Goal: Task Accomplishment & Management: Manage account settings

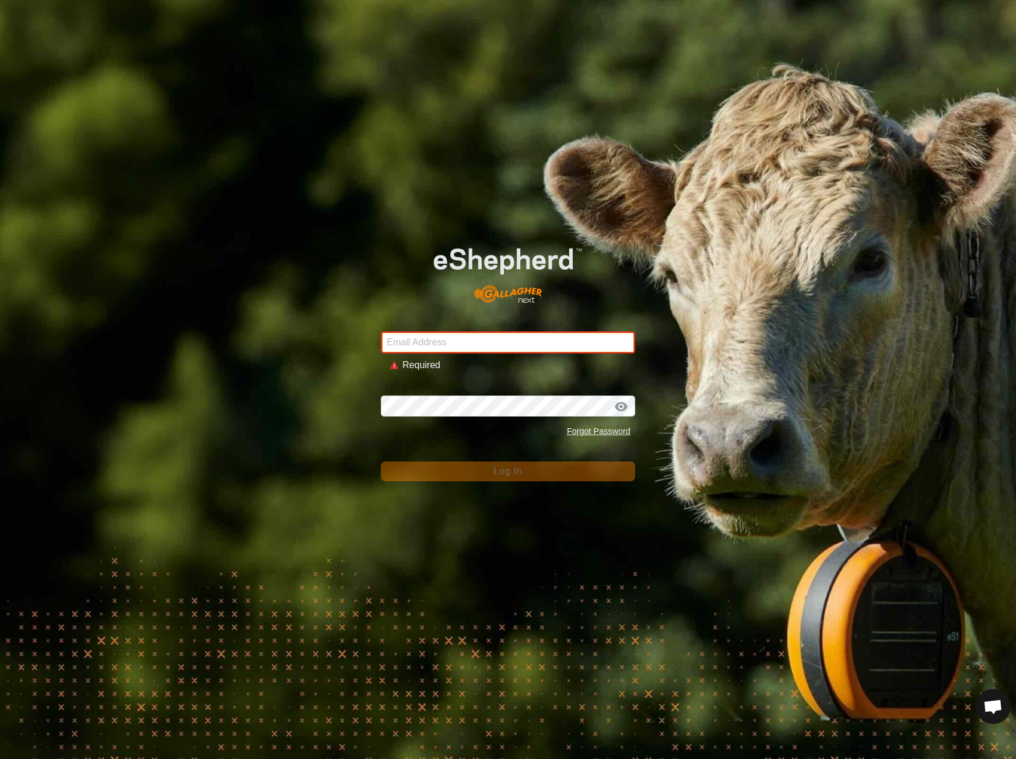
type input "[EMAIL_ADDRESS][DOMAIN_NAME]"
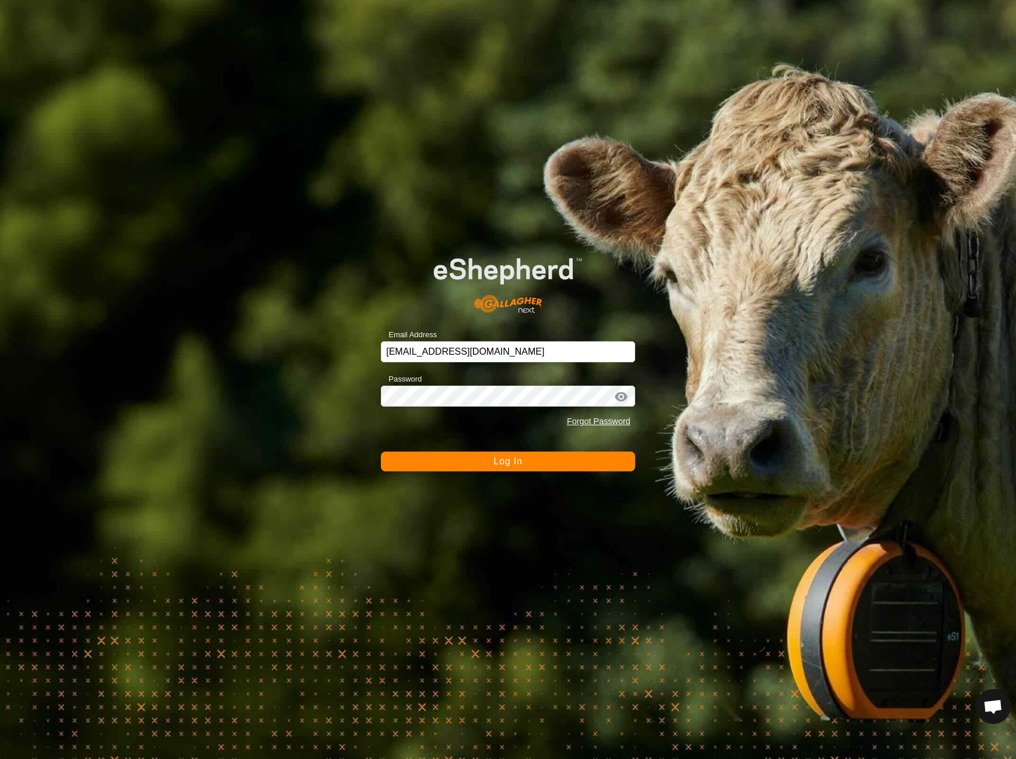
click at [526, 469] on button "Log In" at bounding box center [508, 462] width 254 height 20
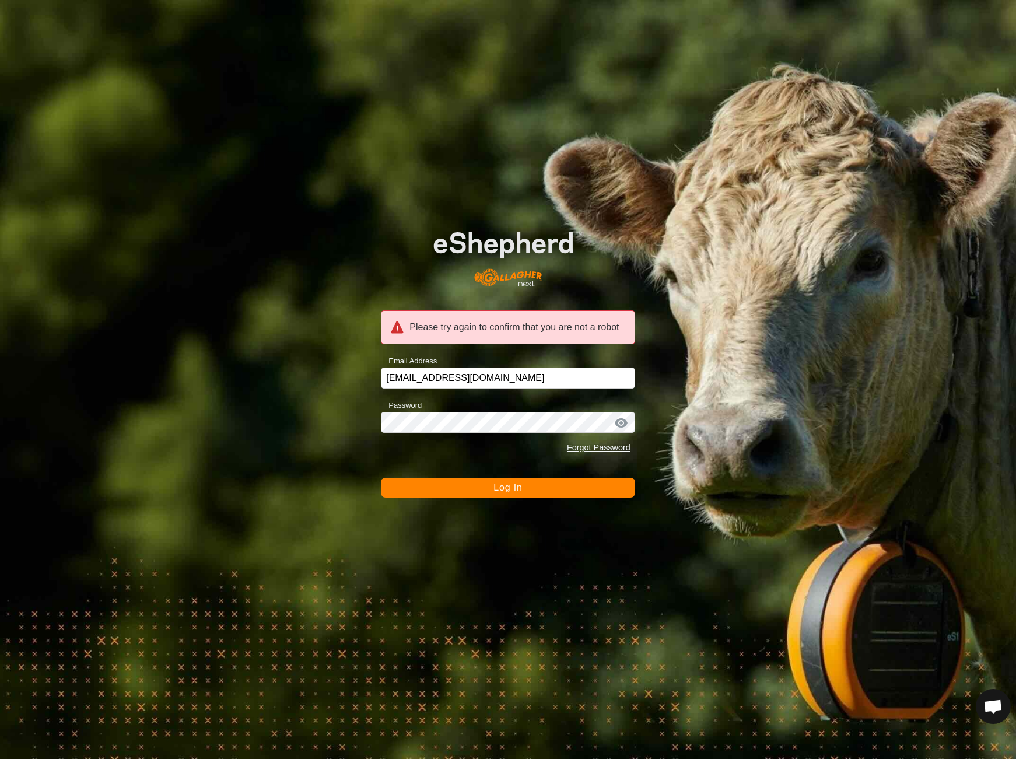
click at [525, 488] on button "Log In" at bounding box center [508, 488] width 254 height 20
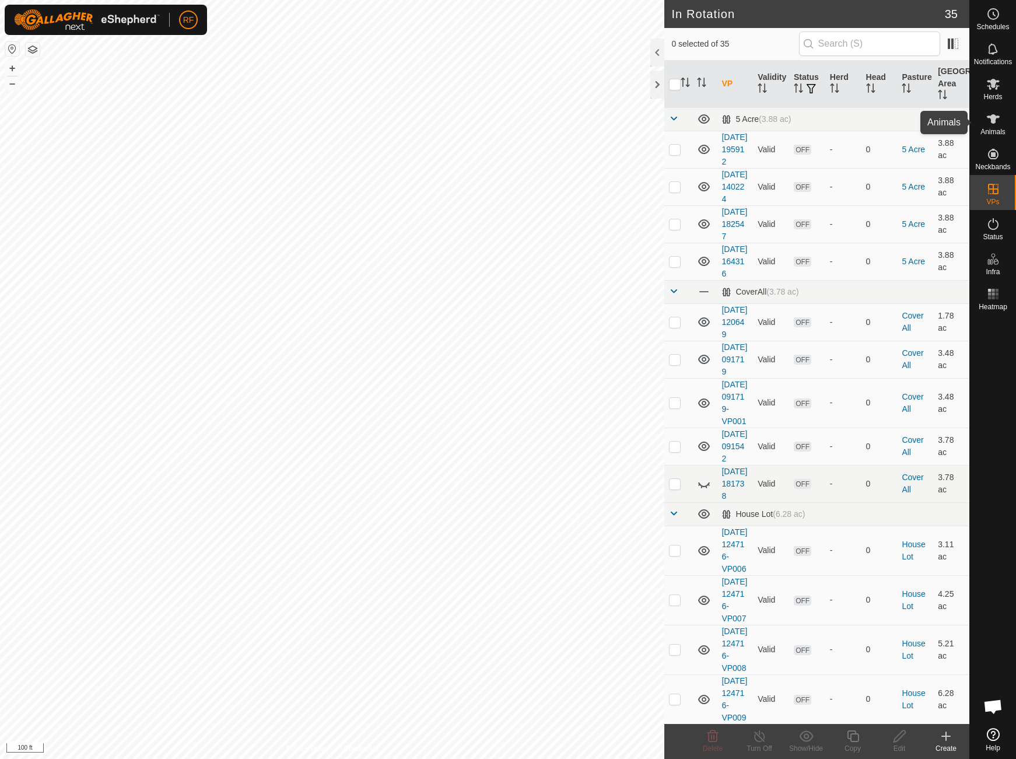
click at [995, 114] on icon at bounding box center [994, 119] width 14 height 14
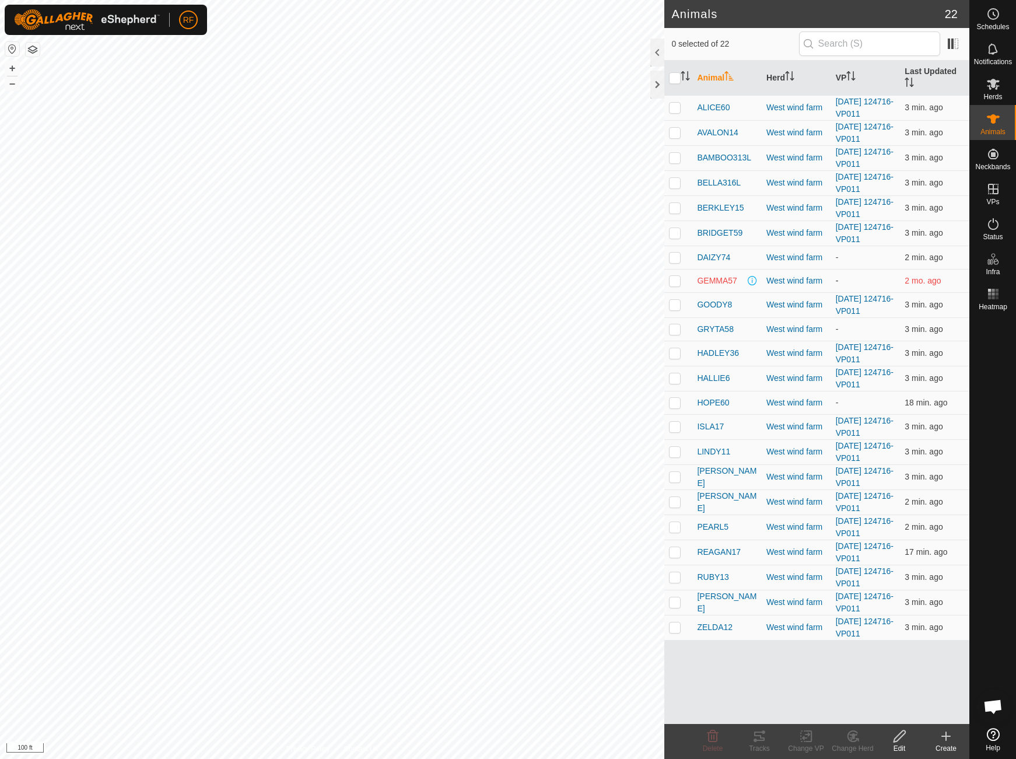
drag, startPoint x: 676, startPoint y: 258, endPoint x: 678, endPoint y: 279, distance: 21.1
click at [676, 258] on p-checkbox at bounding box center [675, 257] width 12 height 9
checkbox input "true"
click at [679, 279] on p-checkbox at bounding box center [675, 280] width 12 height 9
checkbox input "true"
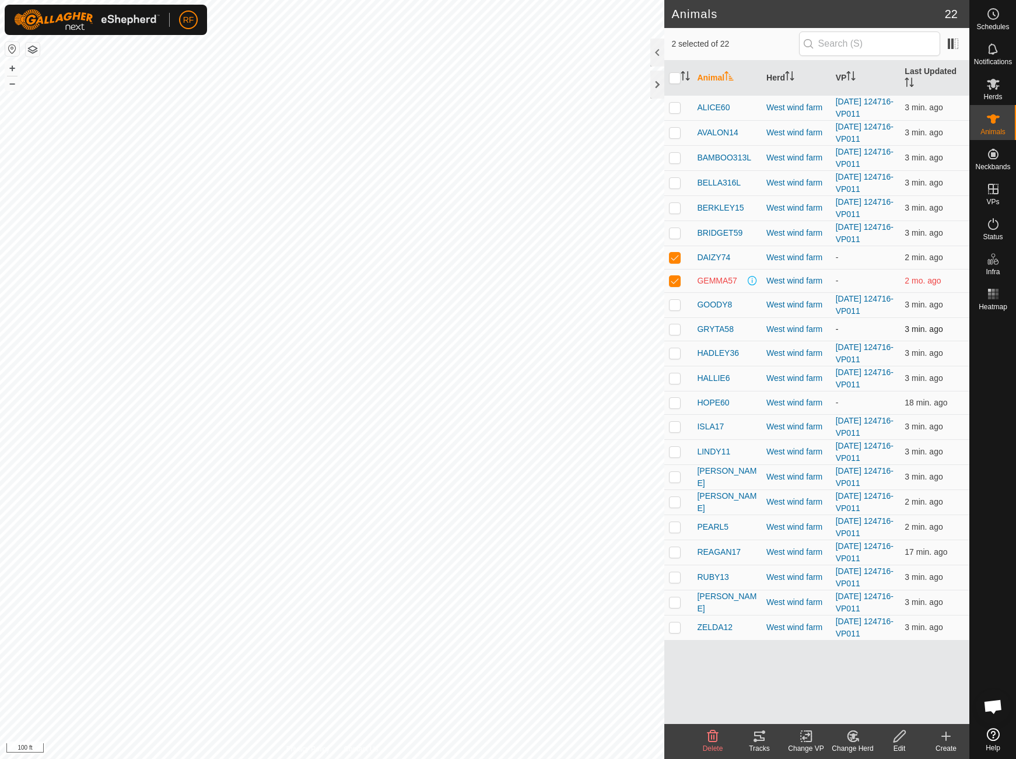
click at [676, 327] on p-checkbox at bounding box center [675, 328] width 12 height 9
checkbox input "true"
click at [673, 406] on p-checkbox at bounding box center [675, 402] width 12 height 9
checkbox input "true"
click at [810, 742] on icon at bounding box center [808, 736] width 5 height 11
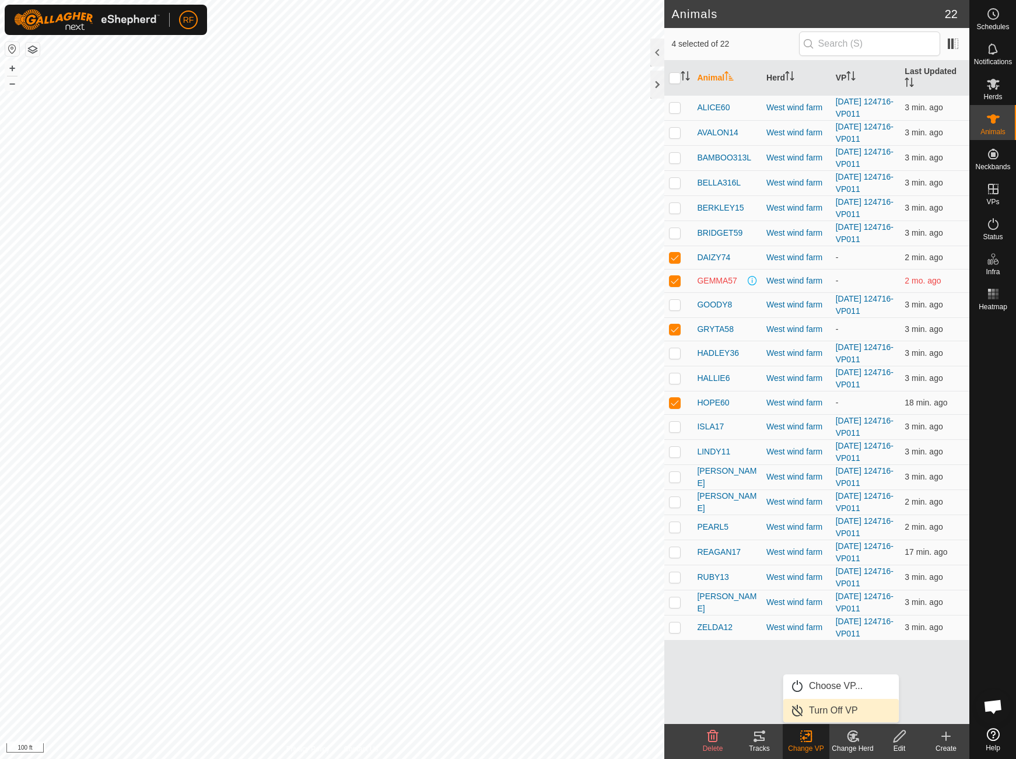
click at [807, 713] on link "Turn Off VP" at bounding box center [842, 710] width 116 height 23
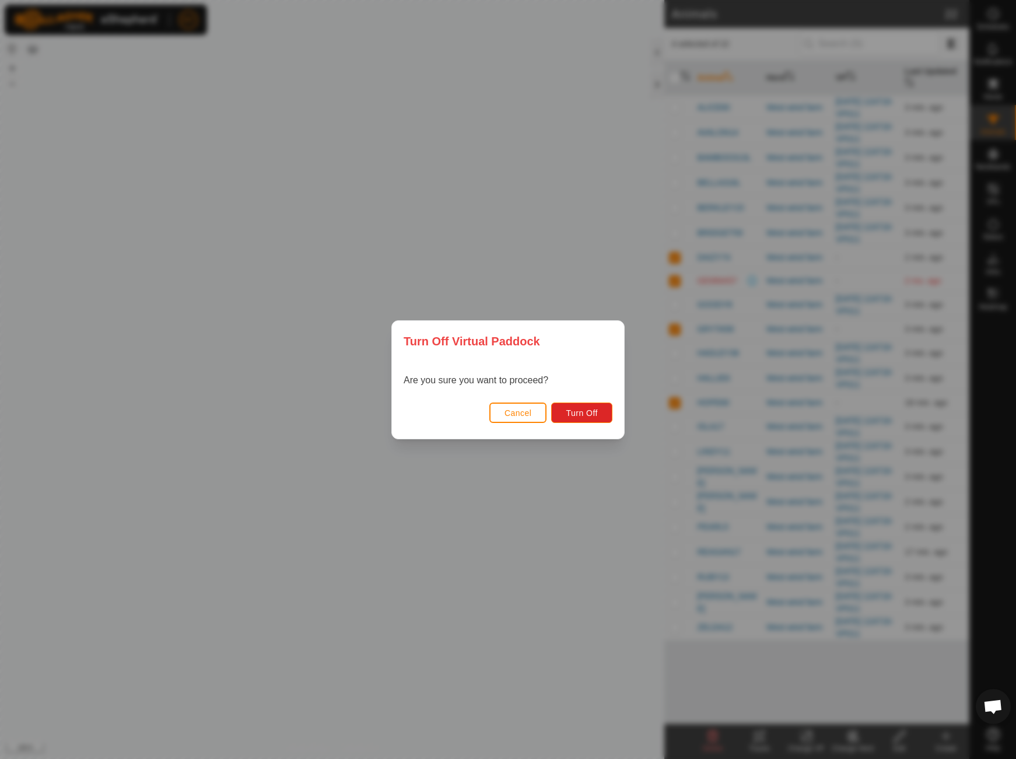
drag, startPoint x: 515, startPoint y: 416, endPoint x: 522, endPoint y: 418, distance: 7.2
click at [518, 417] on span "Cancel" at bounding box center [518, 412] width 27 height 9
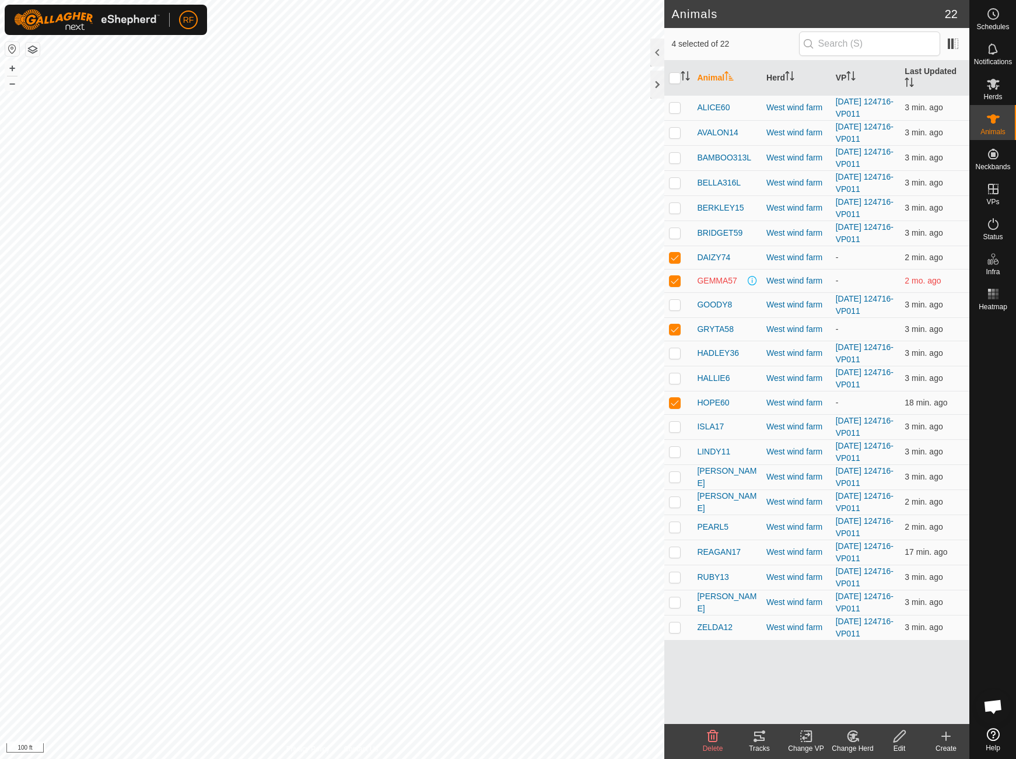
click at [806, 739] on icon at bounding box center [806, 736] width 15 height 14
click at [807, 684] on link "Choose VP..." at bounding box center [842, 685] width 116 height 23
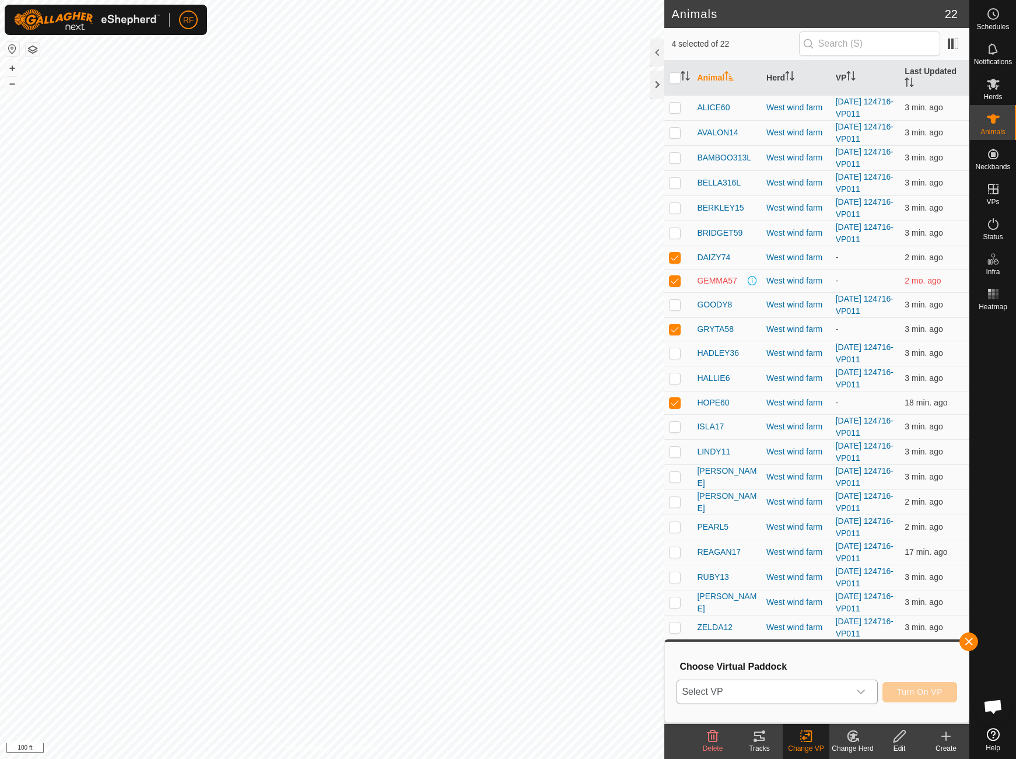
click at [864, 686] on div "dropdown trigger" at bounding box center [861, 691] width 23 height 23
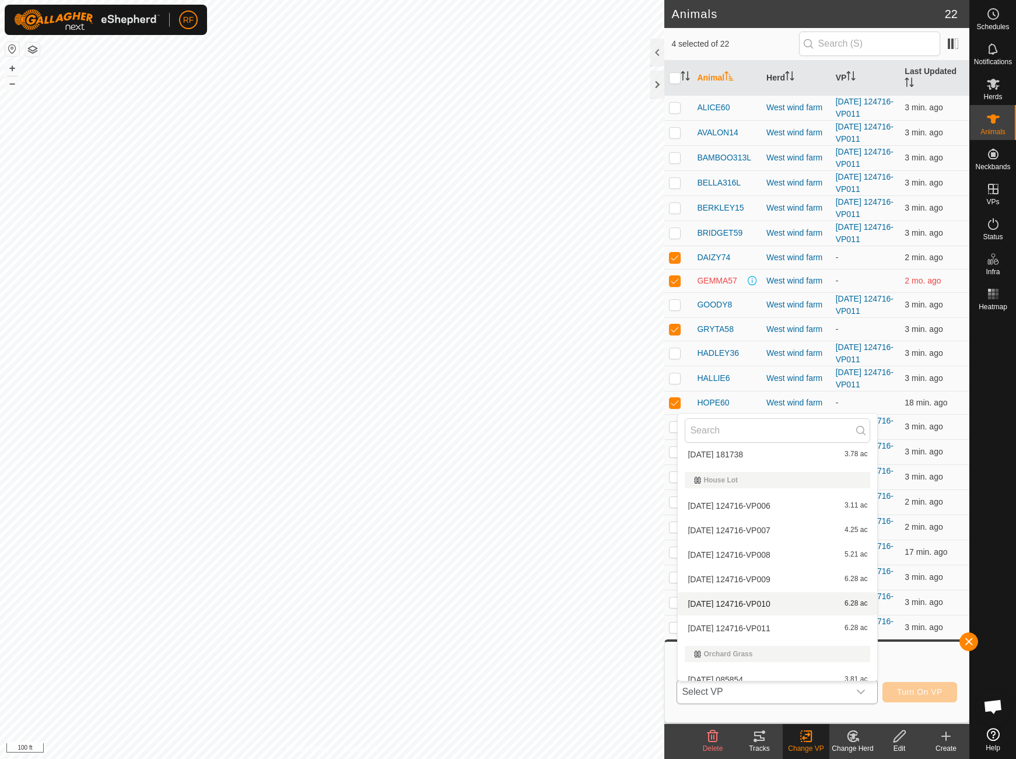
scroll to position [270, 0]
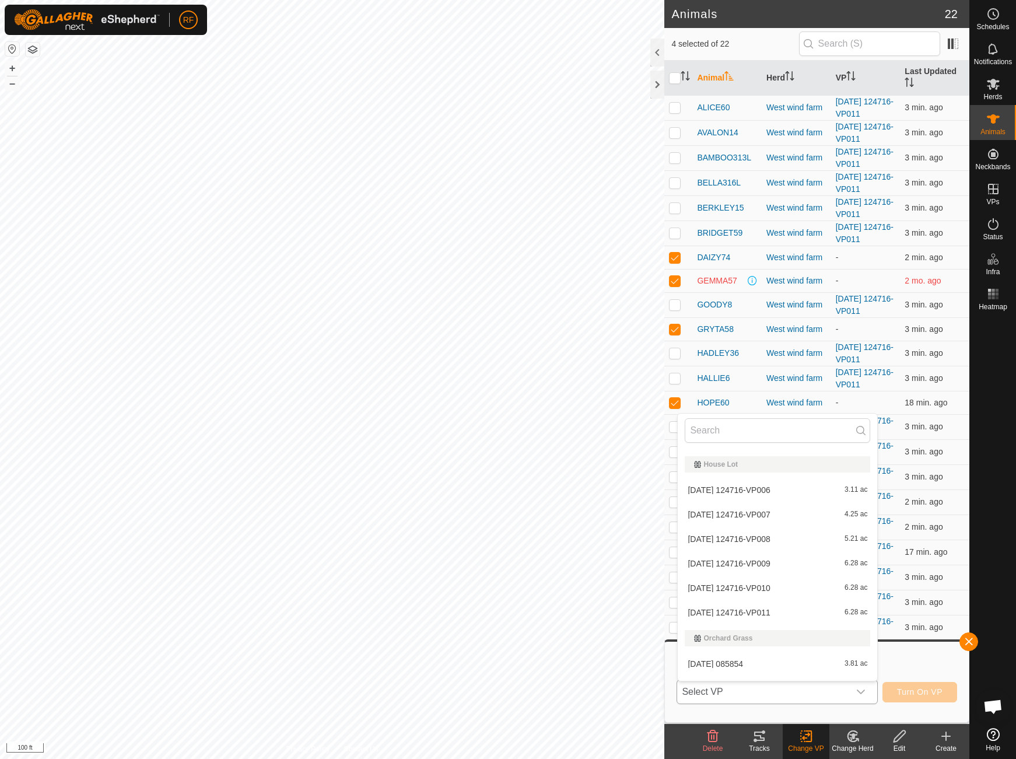
click at [795, 610] on li "[DATE] 124716-VP011 6.28 ac" at bounding box center [778, 612] width 200 height 23
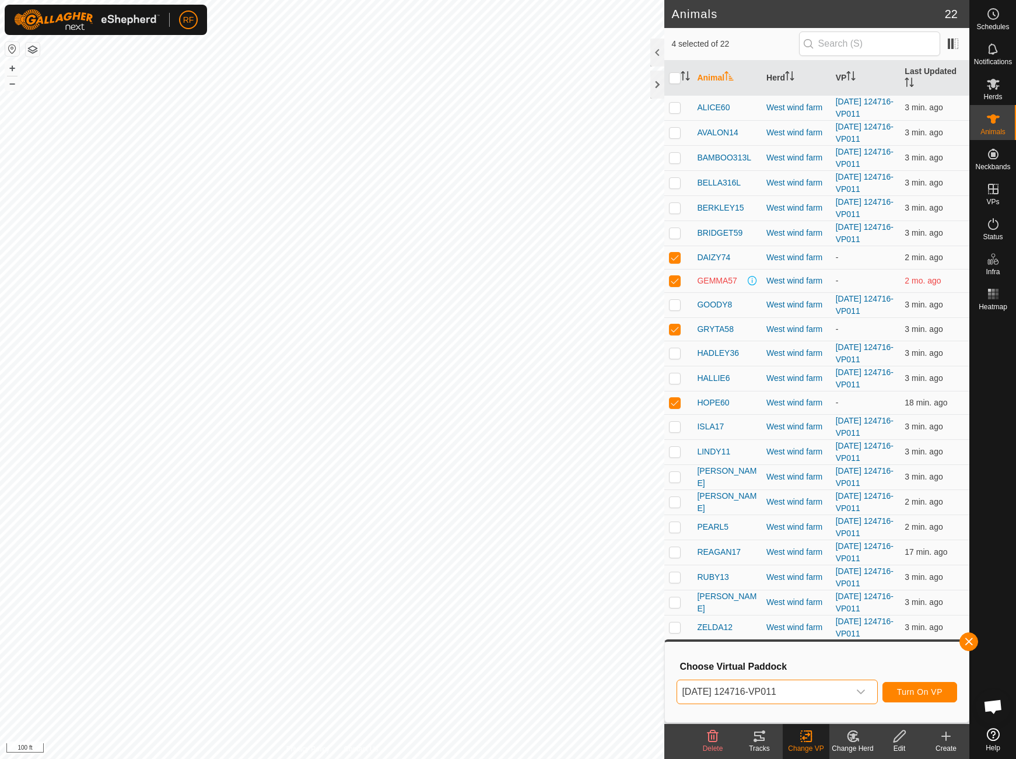
click at [908, 693] on span "Turn On VP" at bounding box center [920, 691] width 46 height 9
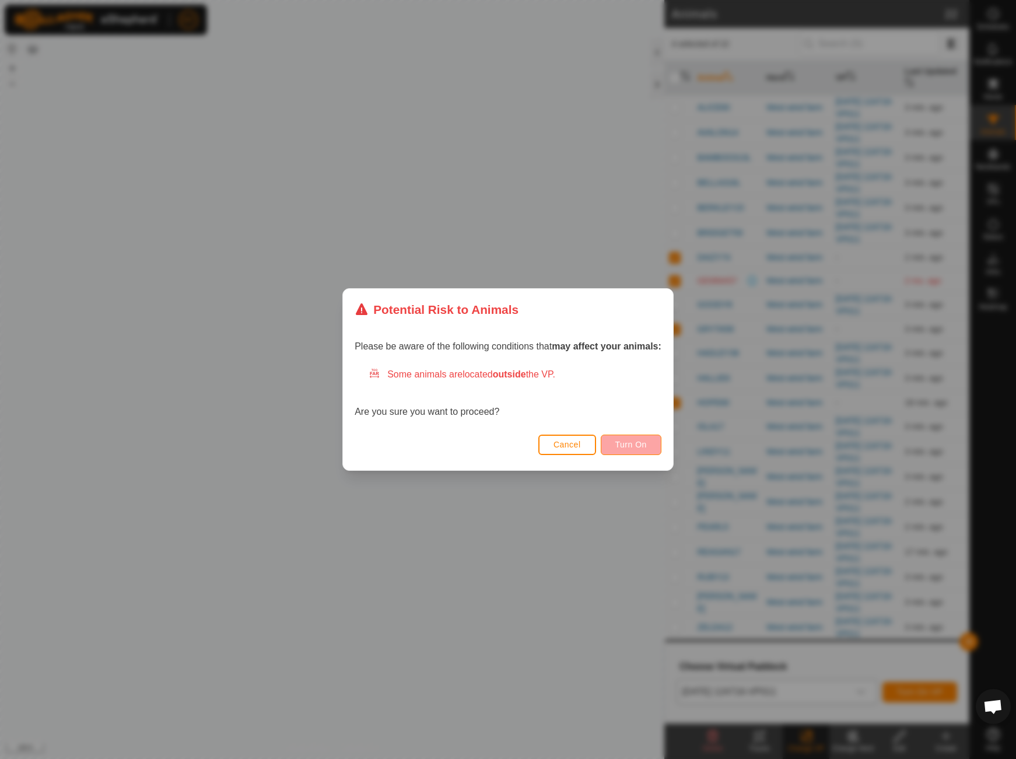
click at [644, 448] on span "Turn On" at bounding box center [632, 444] width 32 height 9
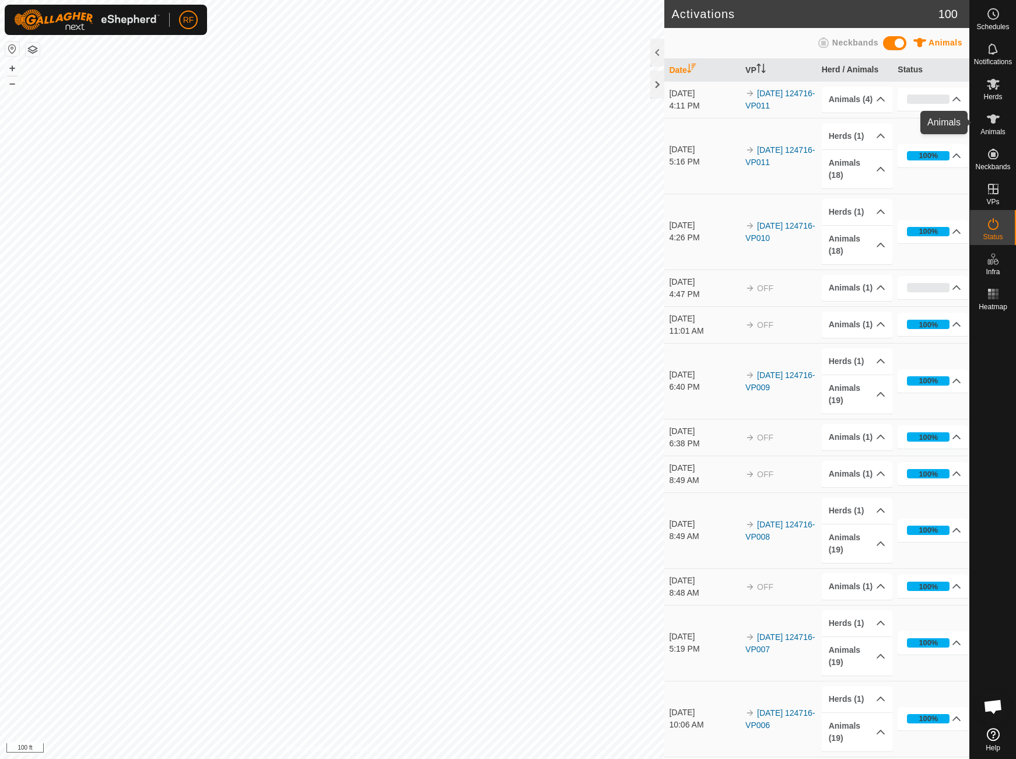
click at [990, 118] on icon at bounding box center [994, 119] width 14 height 14
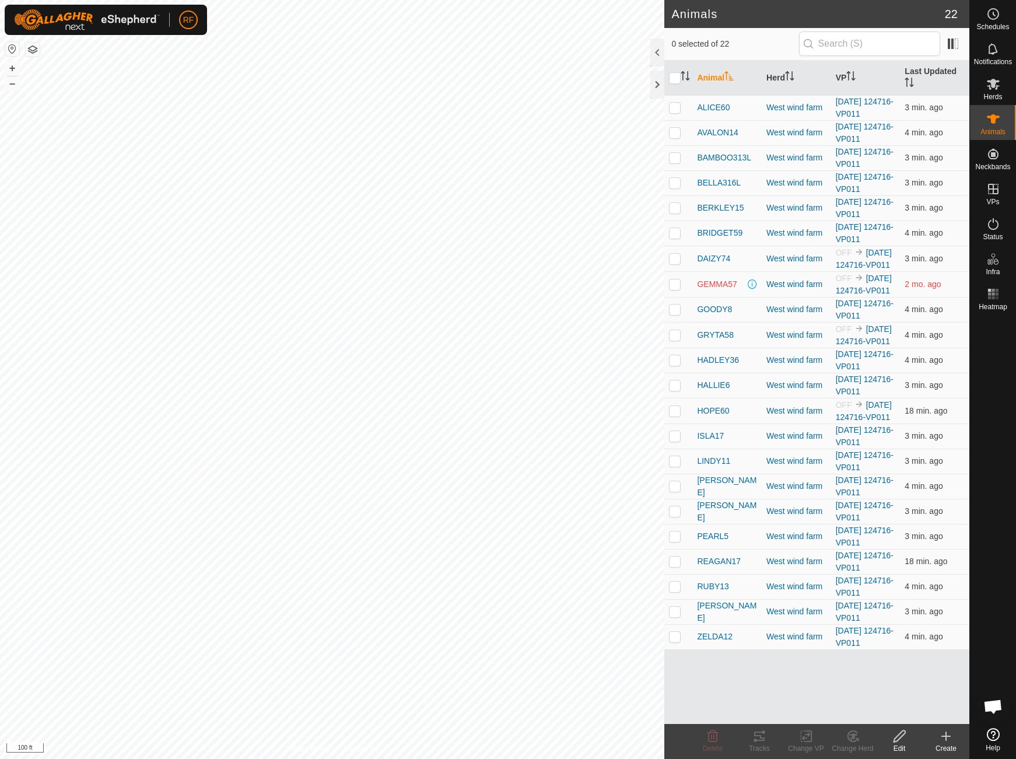
click at [677, 289] on p-checkbox at bounding box center [675, 283] width 12 height 9
checkbox input "true"
click at [715, 291] on span "GEMMA57" at bounding box center [717, 284] width 40 height 12
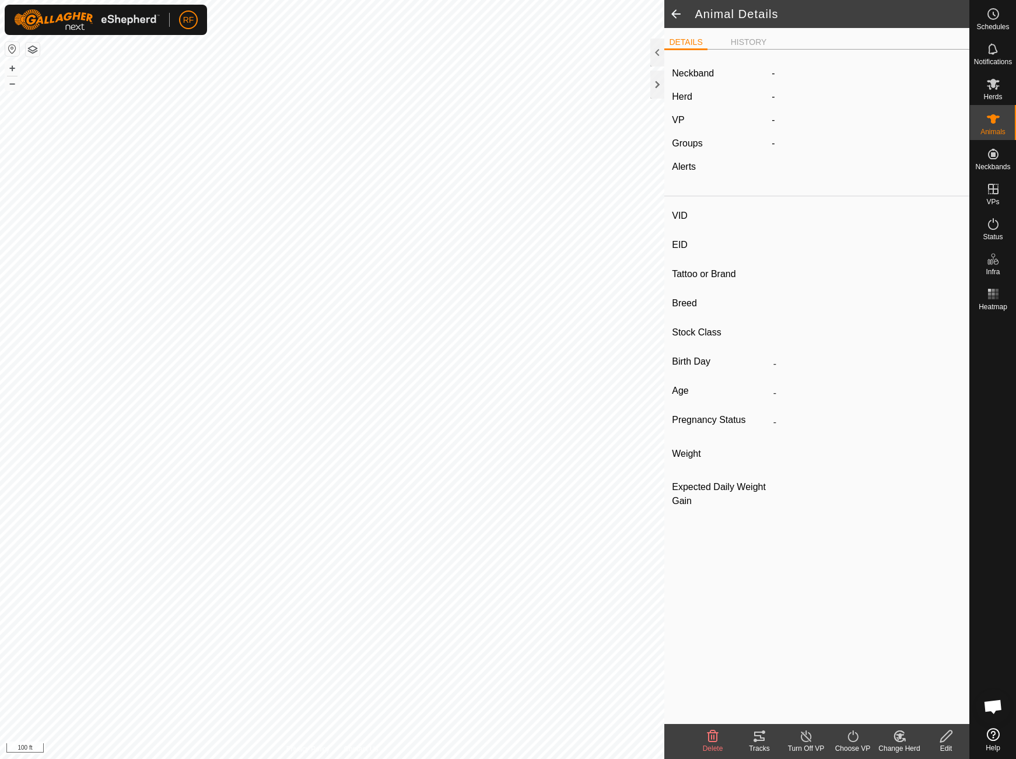
type input "GEMMA57"
type input "-"
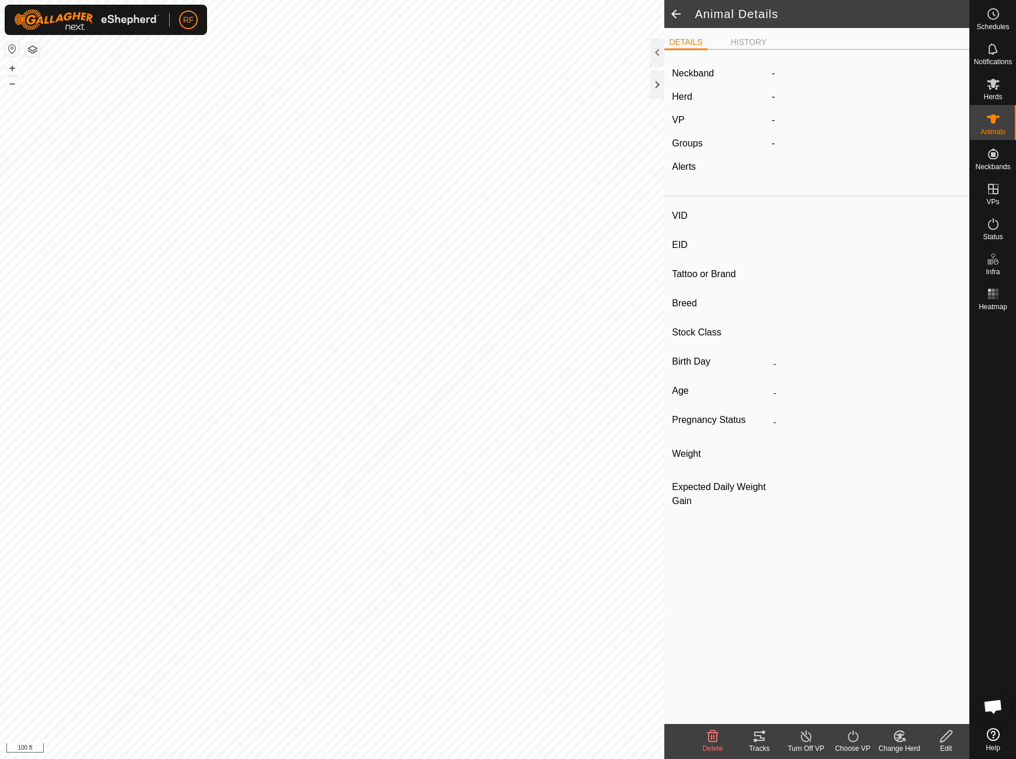
type input "0 kg"
type input "-"
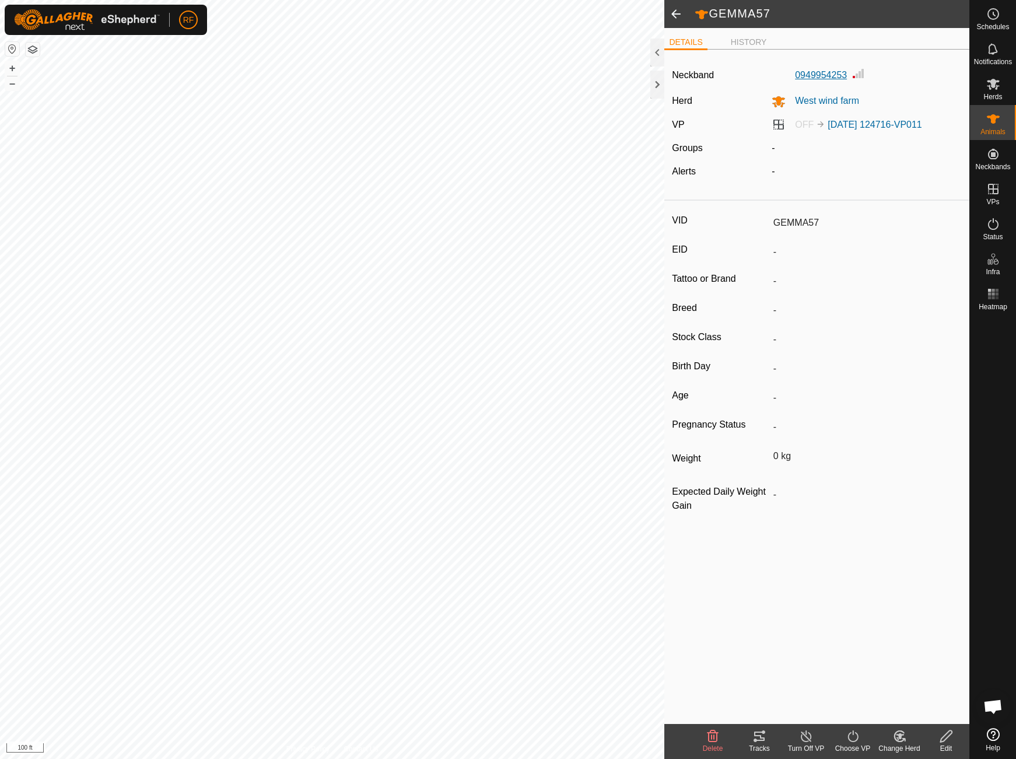
click at [819, 74] on label "0949954253" at bounding box center [809, 75] width 75 height 14
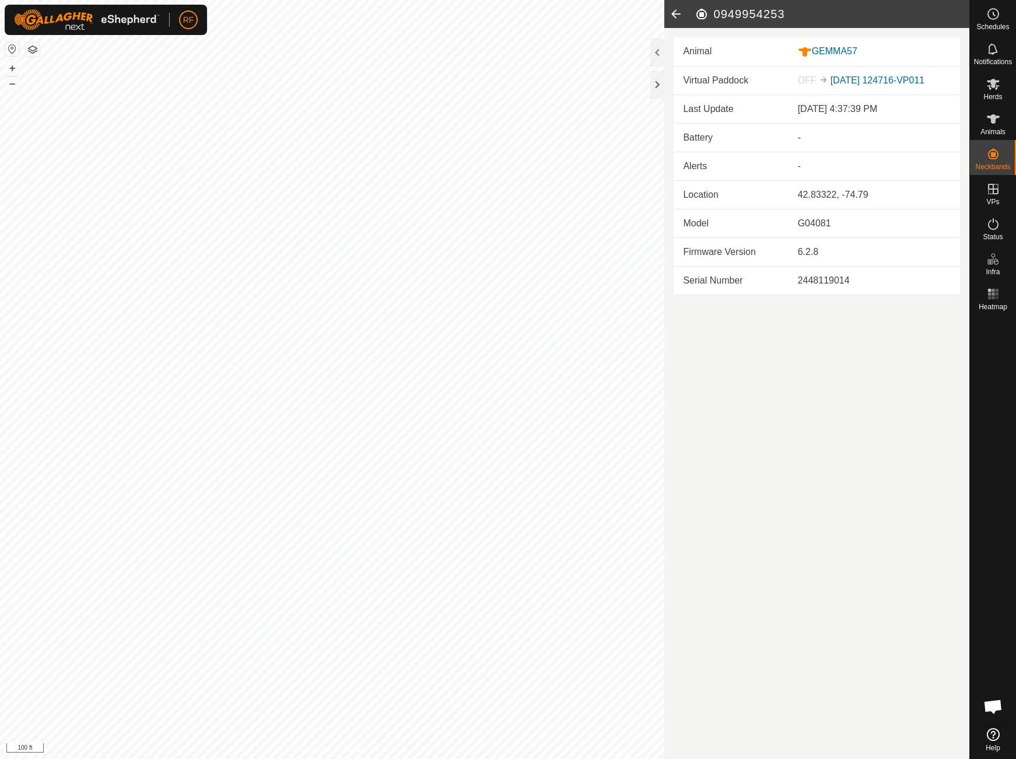
click at [677, 12] on icon at bounding box center [676, 14] width 23 height 28
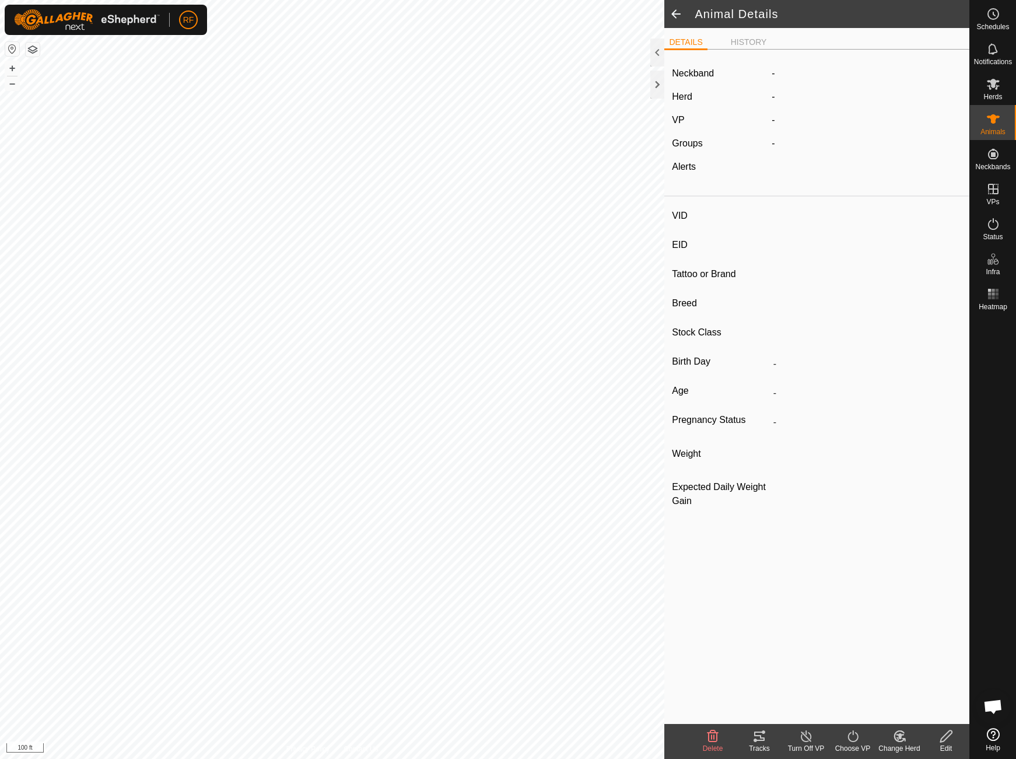
type input "GEMMA57"
type input "-"
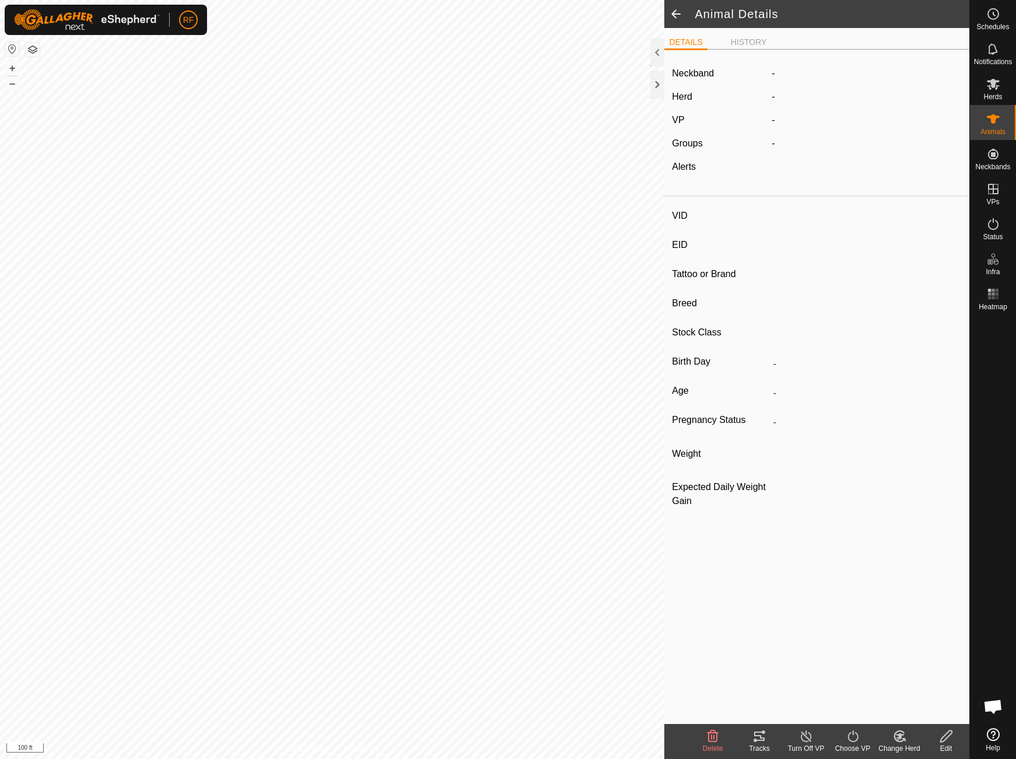
type input "0 kg"
type input "-"
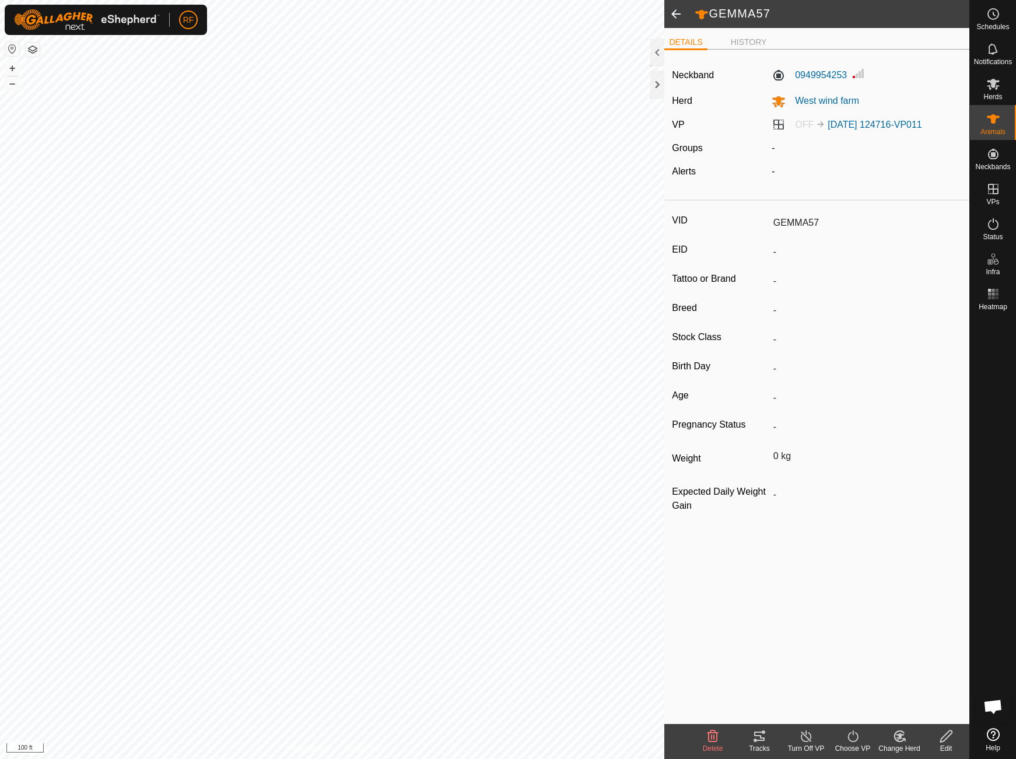
click at [678, 12] on span at bounding box center [676, 14] width 23 height 28
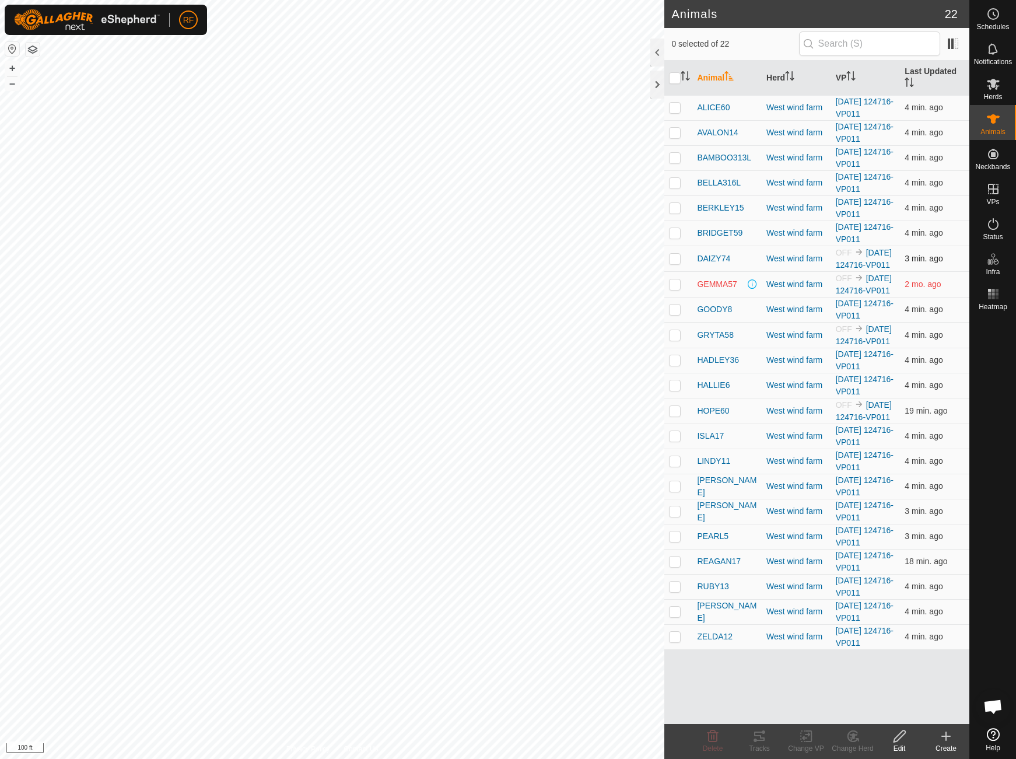
click at [751, 263] on div "DAIZY74" at bounding box center [727, 259] width 60 height 12
click at [215, 91] on link "Logout" at bounding box center [242, 90] width 116 height 19
